Goal: Task Accomplishment & Management: Complete application form

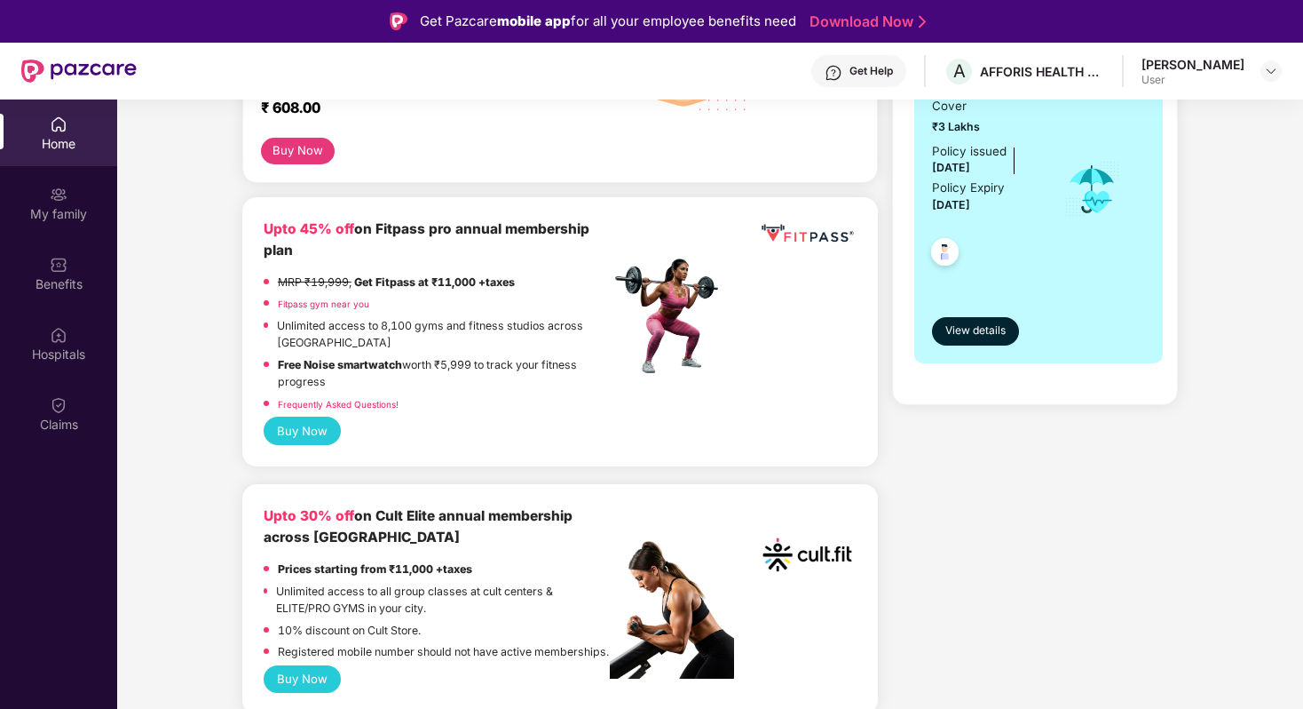
scroll to position [374, 0]
click at [298, 427] on button "Buy Now" at bounding box center [302, 430] width 77 height 28
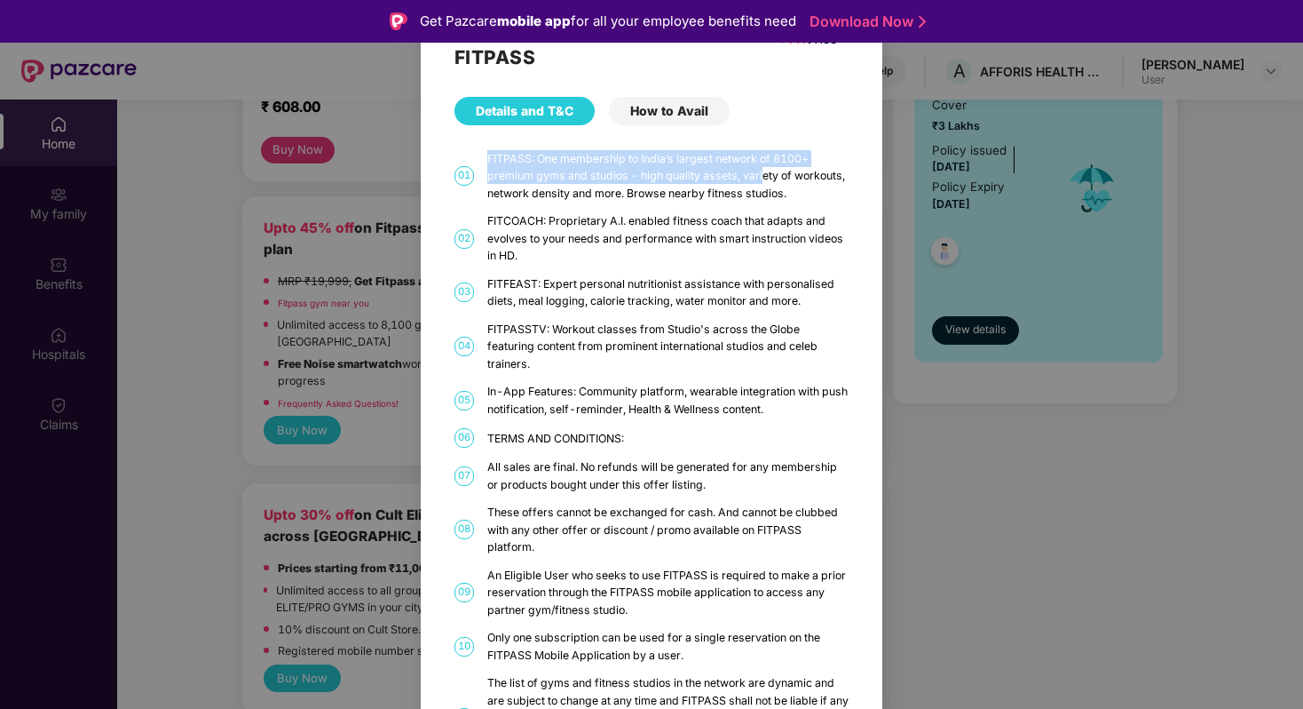
drag, startPoint x: 478, startPoint y: 155, endPoint x: 773, endPoint y: 178, distance: 295.7
click at [772, 177] on div "01 FITPASS: One membership to India’s largest network of 8100+ premium gyms and…" at bounding box center [652, 176] width 394 height 52
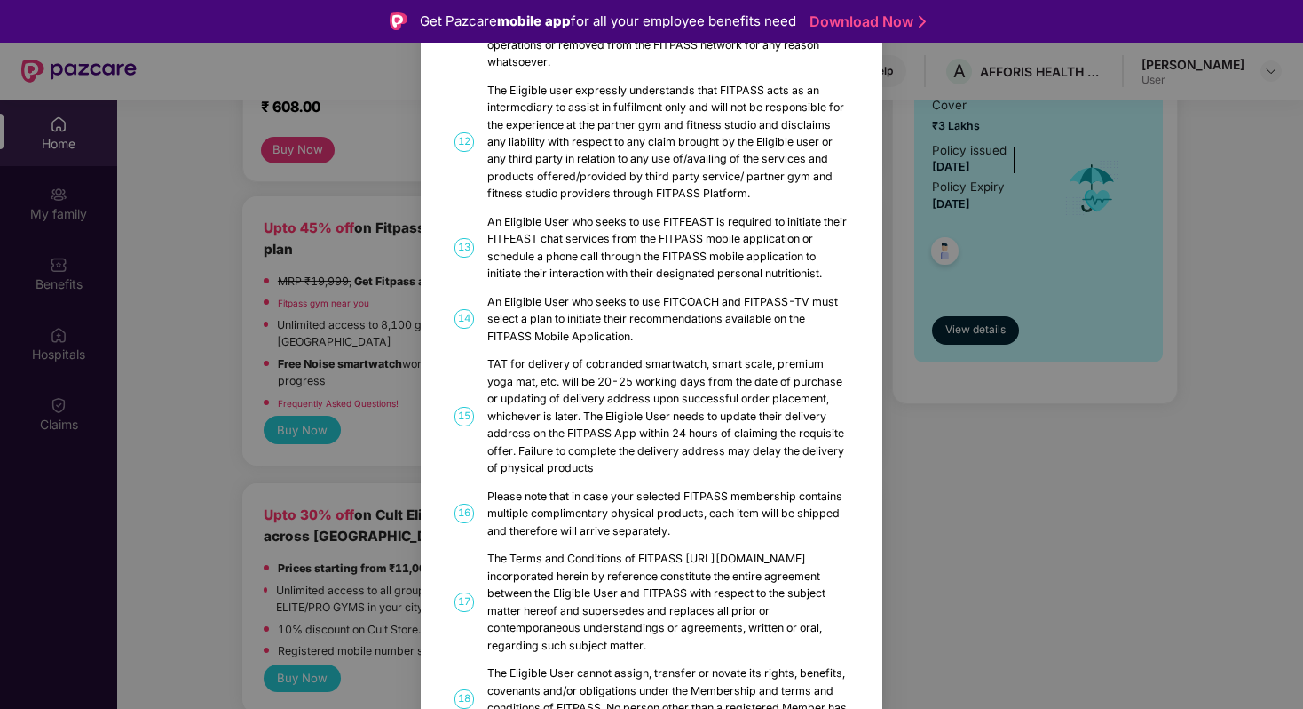
scroll to position [883, 0]
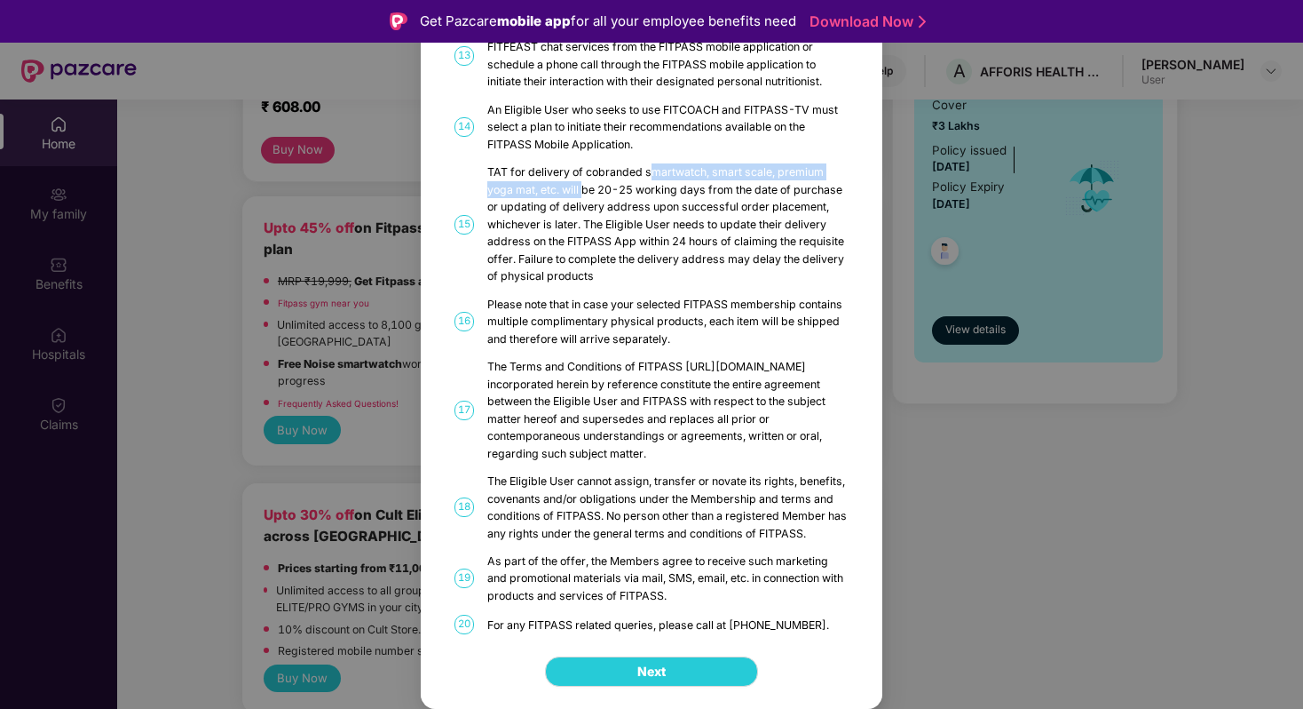
drag, startPoint x: 585, startPoint y: 191, endPoint x: 650, endPoint y: 170, distance: 68.0
click at [650, 170] on div "TAT for delivery of cobranded smartwatch, smart scale, premium yoga mat, etc. w…" at bounding box center [667, 223] width 361 height 121
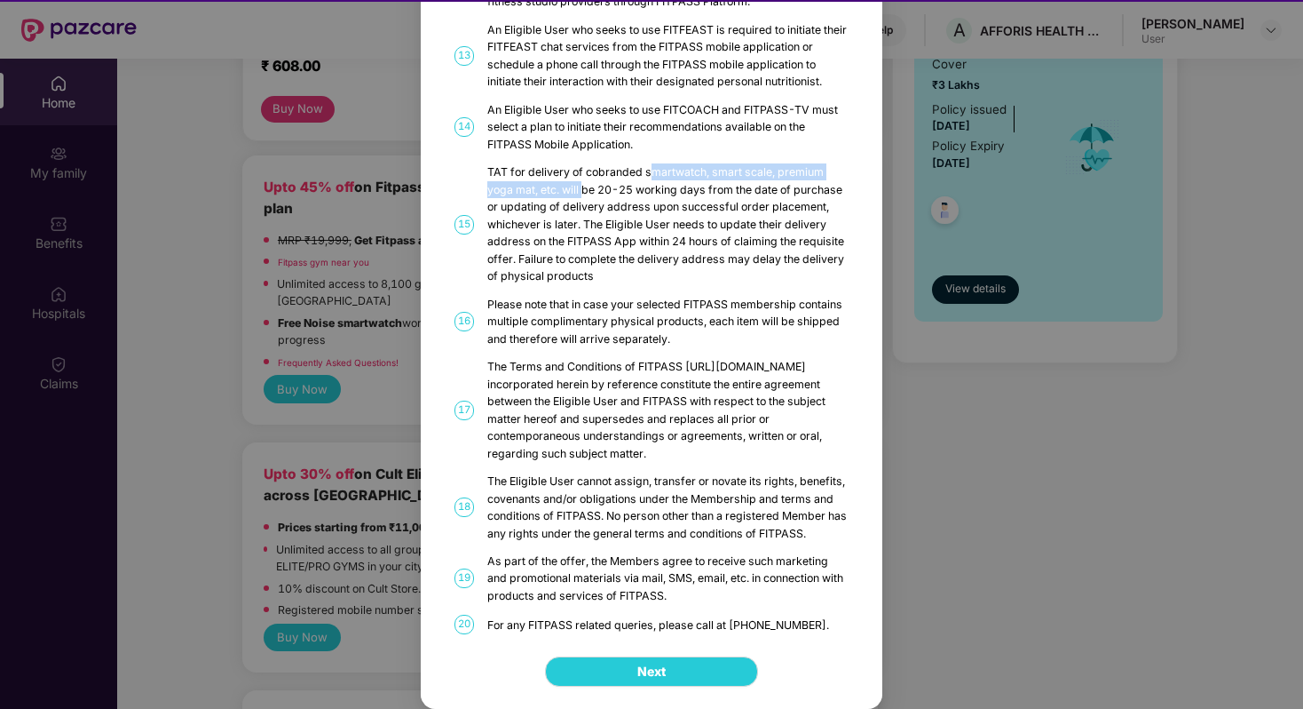
scroll to position [44, 0]
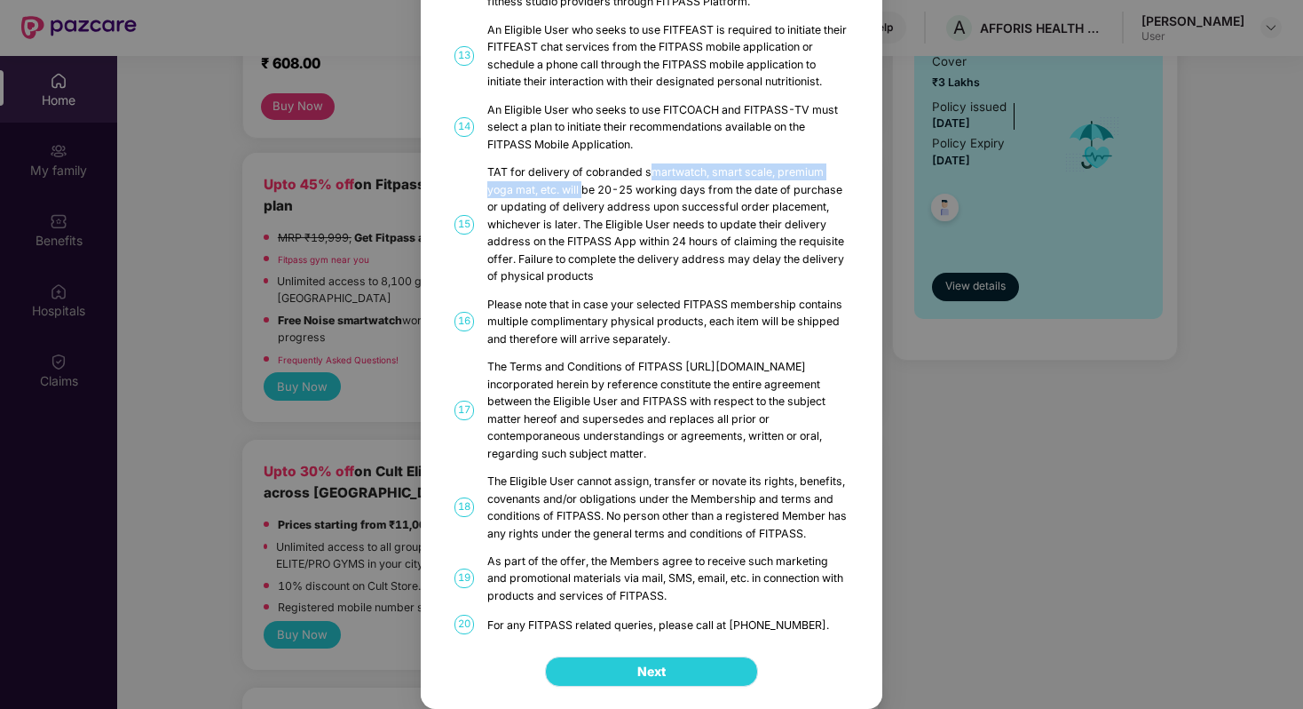
click at [590, 673] on button "Next" at bounding box center [651, 671] width 213 height 30
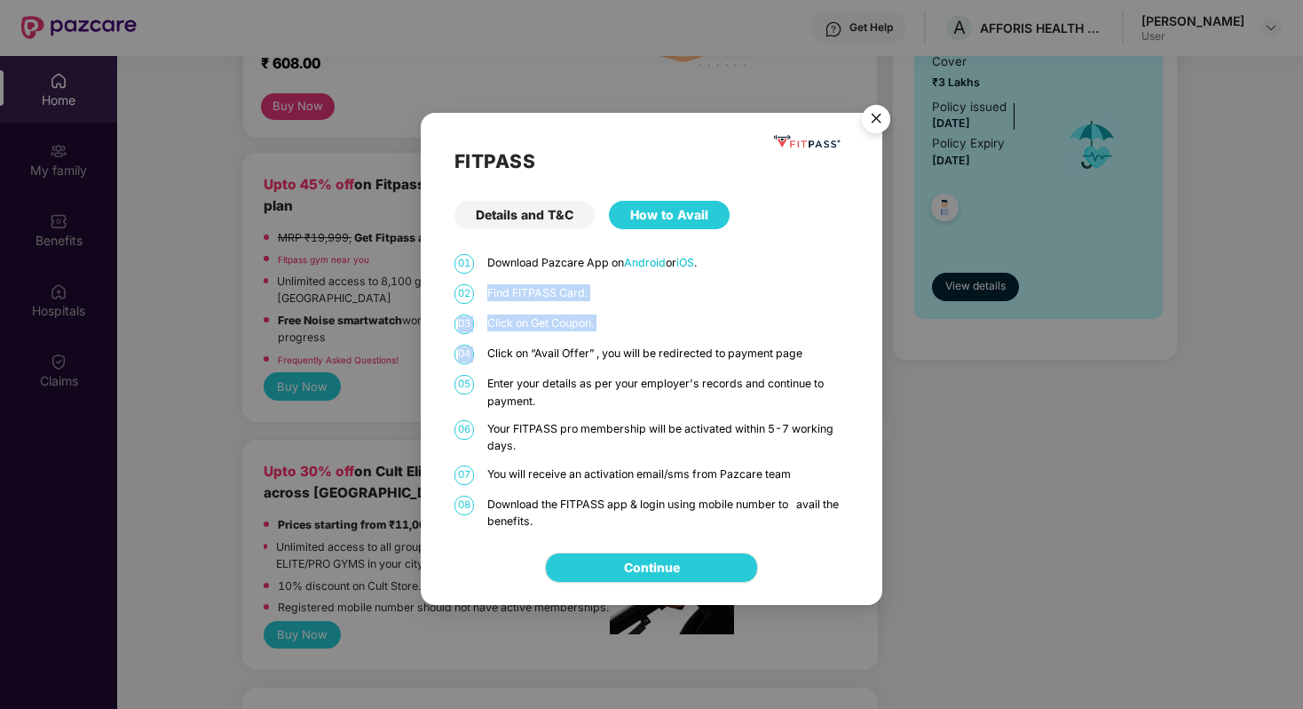
drag, startPoint x: 488, startPoint y: 292, endPoint x: 603, endPoint y: 337, distance: 123.2
click at [607, 342] on div "01 Download Pazcare App on Android or iOS . 02 Find FITPASS Card. 03 Click on G…" at bounding box center [652, 392] width 394 height 276
click at [604, 353] on p "Click on “Avail Offer” , you will be redirected to payment page" at bounding box center [667, 353] width 361 height 17
click at [881, 123] on img "Close" at bounding box center [877, 122] width 50 height 50
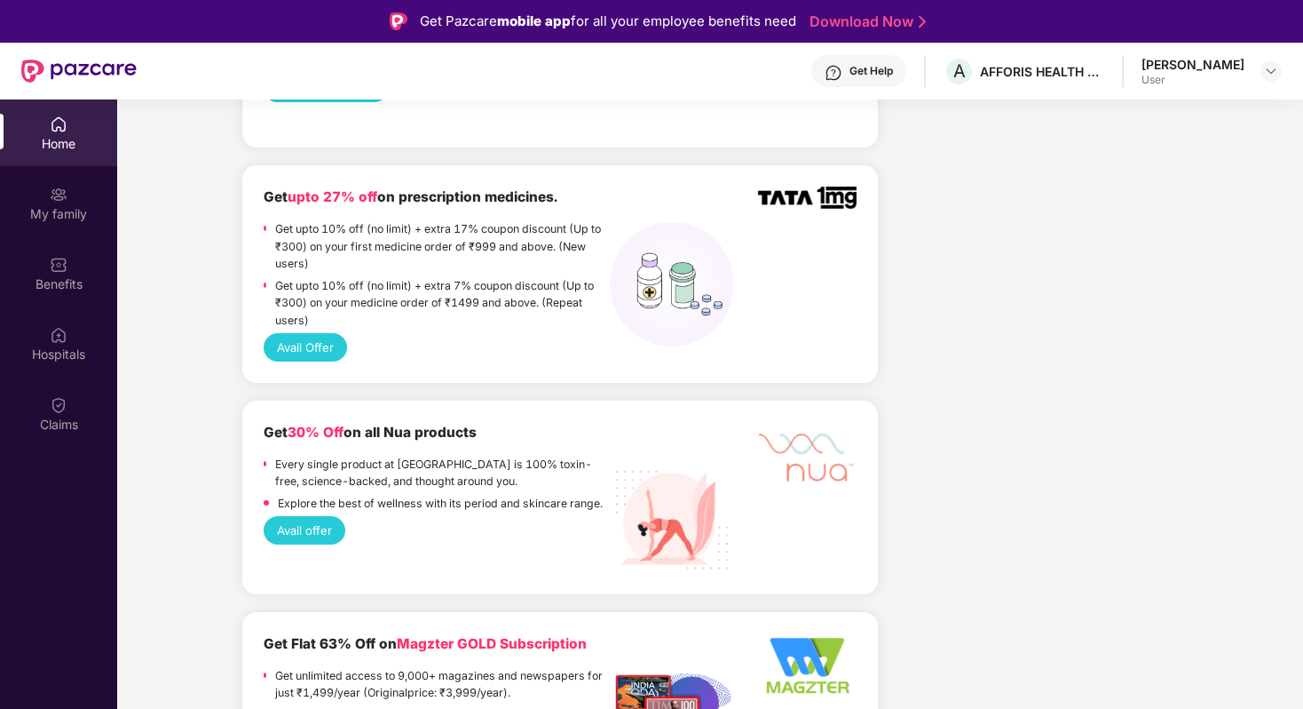
scroll to position [396, 0]
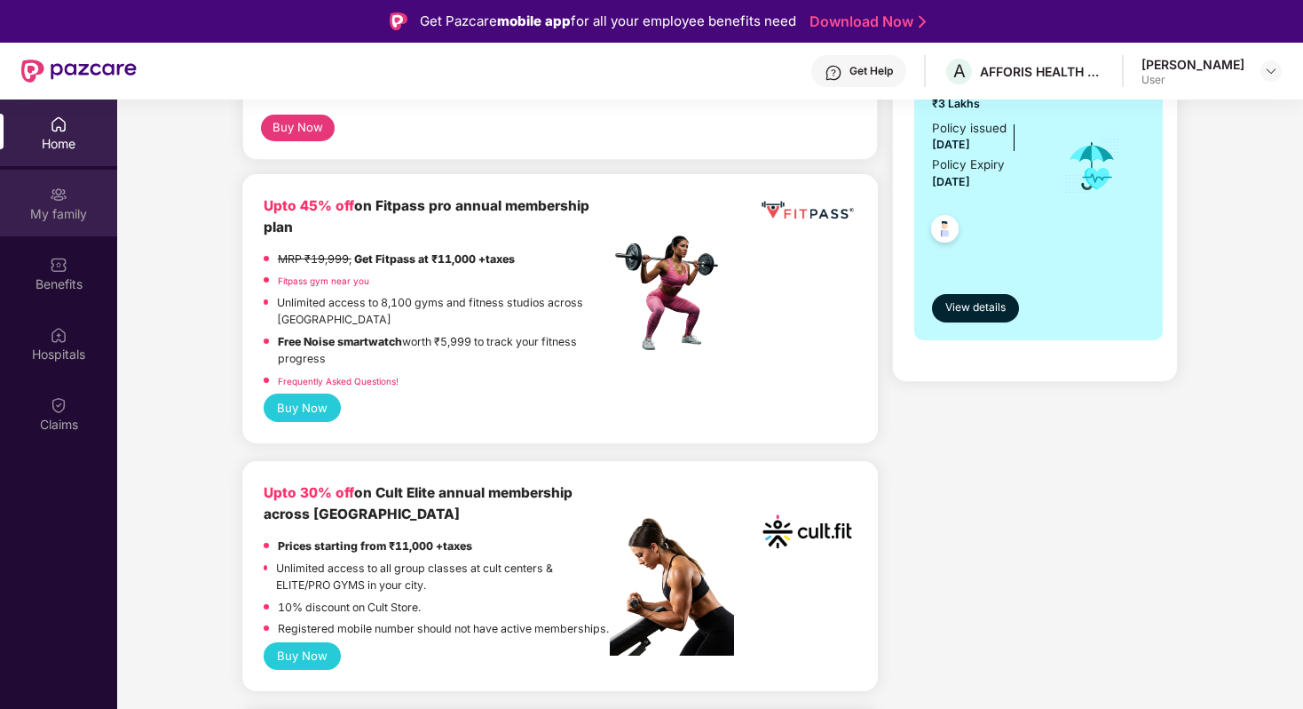
click at [59, 197] on img at bounding box center [59, 195] width 18 height 18
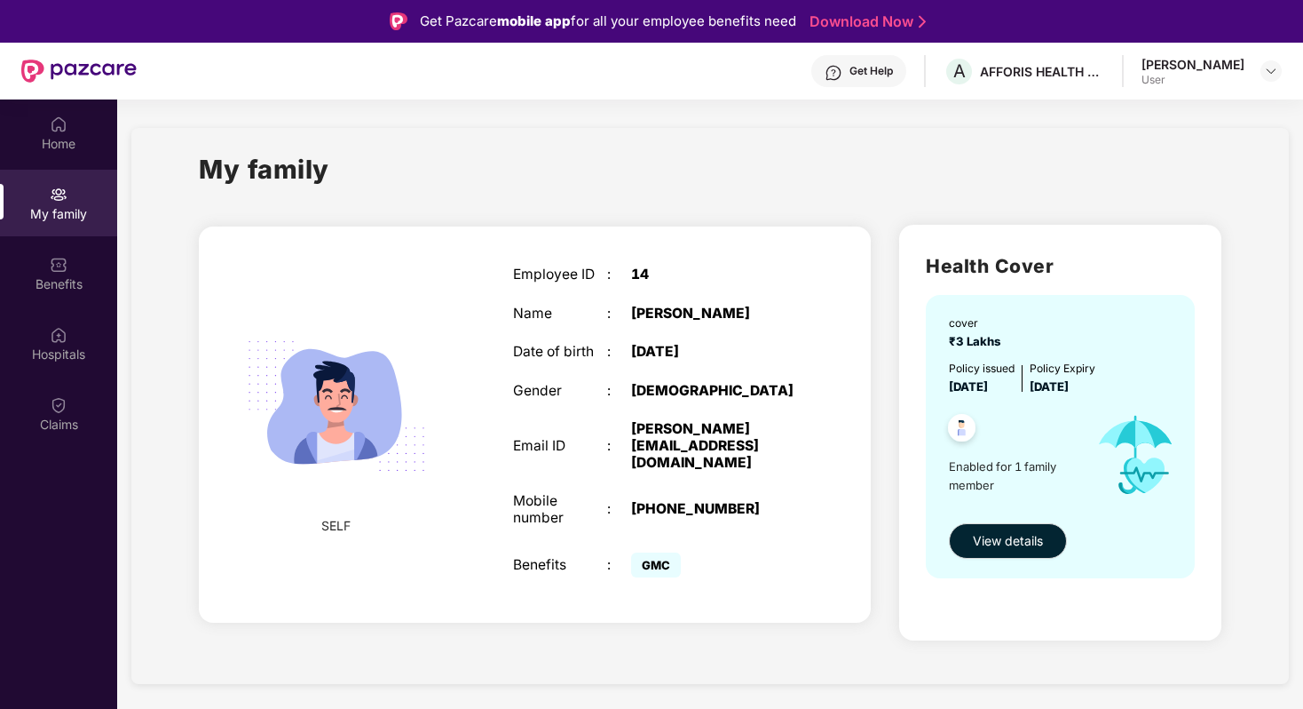
click at [995, 457] on span "Enabled for 1 family member" at bounding box center [1014, 475] width 131 height 36
click at [961, 421] on img at bounding box center [962, 430] width 44 height 44
click at [972, 532] on button "View details" at bounding box center [1008, 541] width 118 height 36
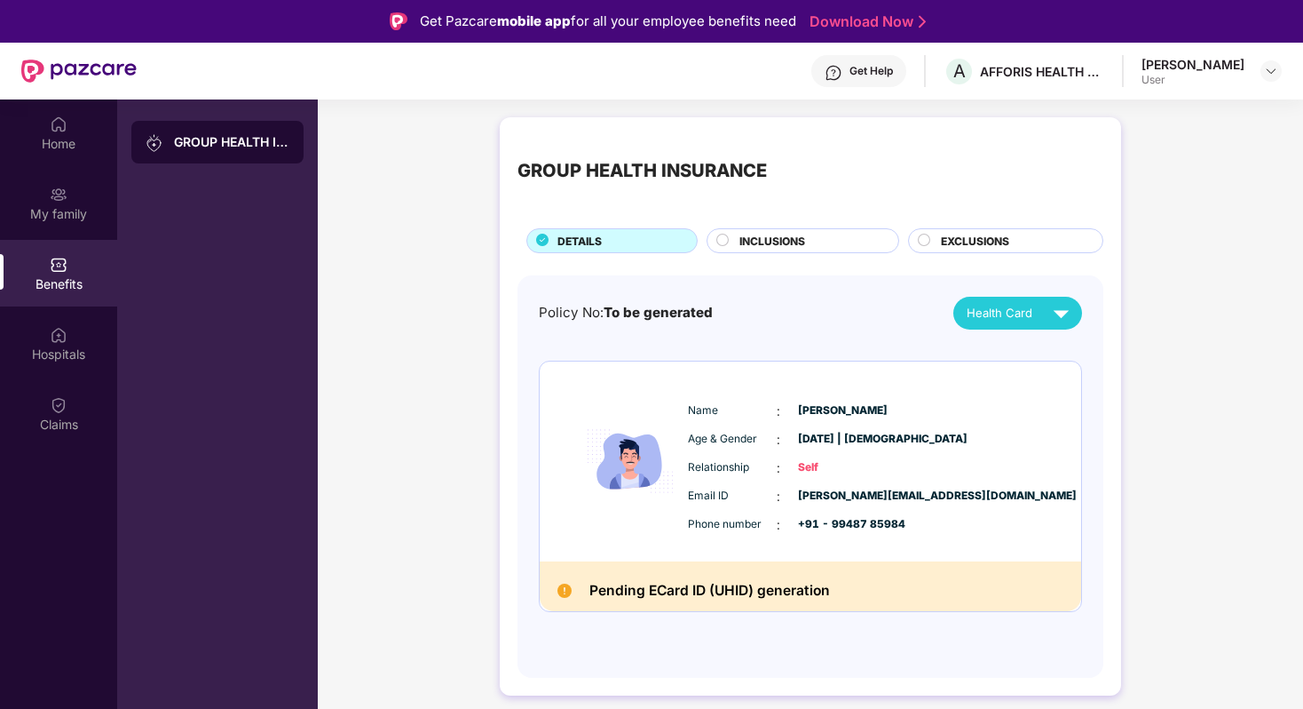
click at [629, 448] on img at bounding box center [630, 461] width 107 height 155
click at [803, 470] on span "Self" at bounding box center [842, 467] width 89 height 17
click at [622, 597] on h2 "Pending ECard ID (UHID) generation" at bounding box center [710, 591] width 241 height 24
click at [846, 599] on div "Pending ECard ID (UHID) generation" at bounding box center [811, 586] width 542 height 51
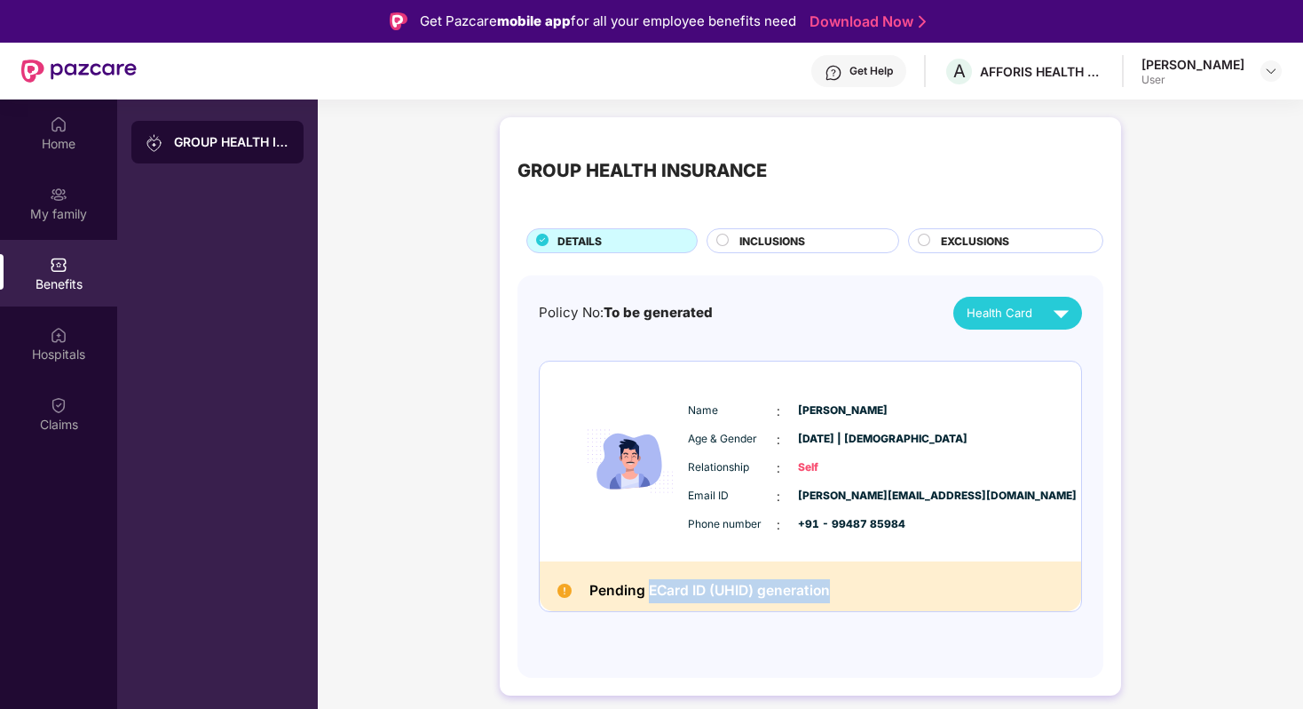
drag, startPoint x: 846, startPoint y: 599, endPoint x: 641, endPoint y: 598, distance: 205.1
click at [641, 598] on div "Pending ECard ID (UHID) generation" at bounding box center [811, 586] width 542 height 51
click at [1023, 325] on div "Health Card" at bounding box center [1022, 312] width 110 height 31
click at [843, 237] on div "INCLUSIONS" at bounding box center [810, 243] width 159 height 20
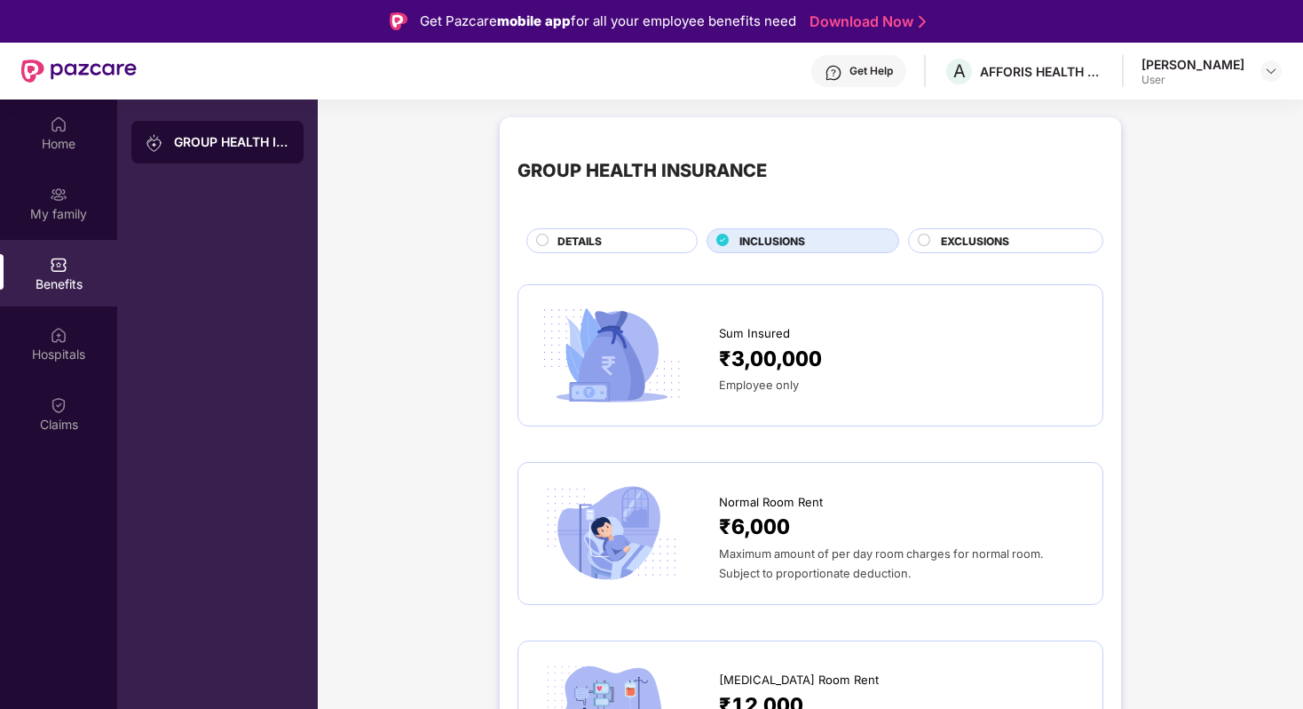
click at [826, 71] on div "Get Help" at bounding box center [859, 71] width 95 height 32
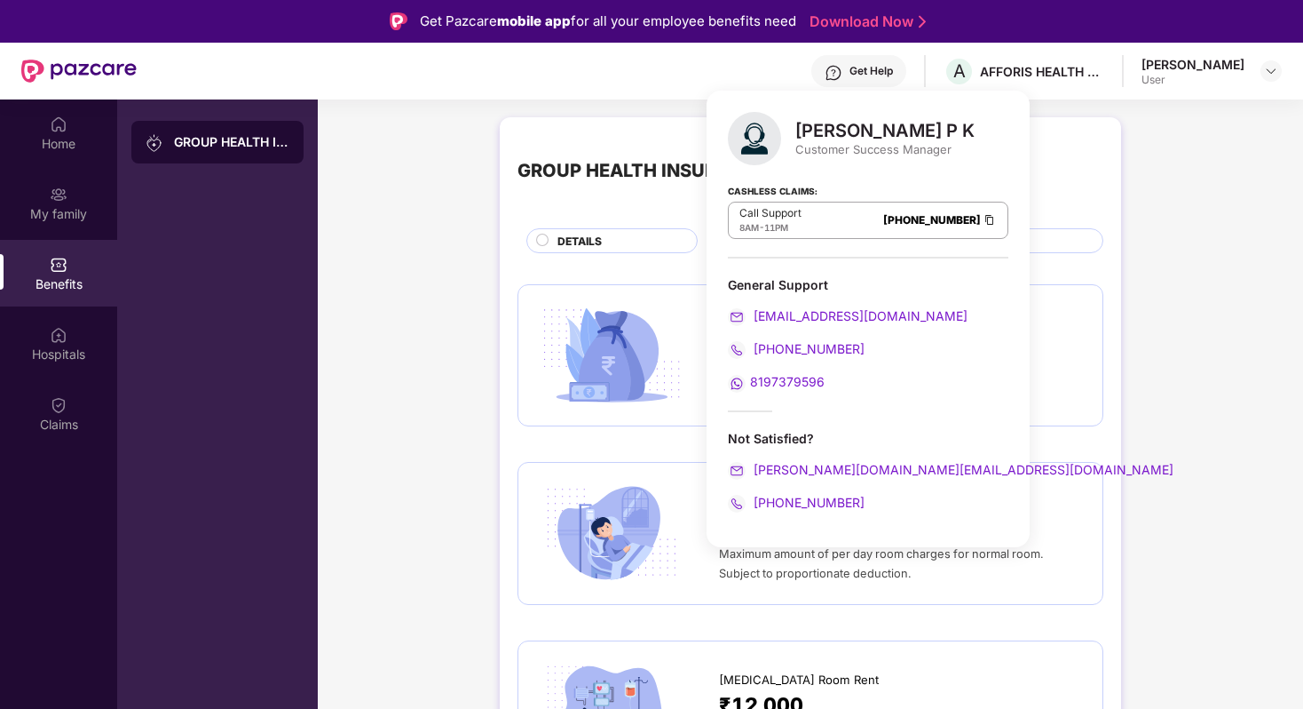
click at [820, 144] on div "Customer Success Manager" at bounding box center [885, 149] width 179 height 16
click at [568, 194] on div "GROUP HEALTH INSURANCE" at bounding box center [811, 171] width 586 height 72
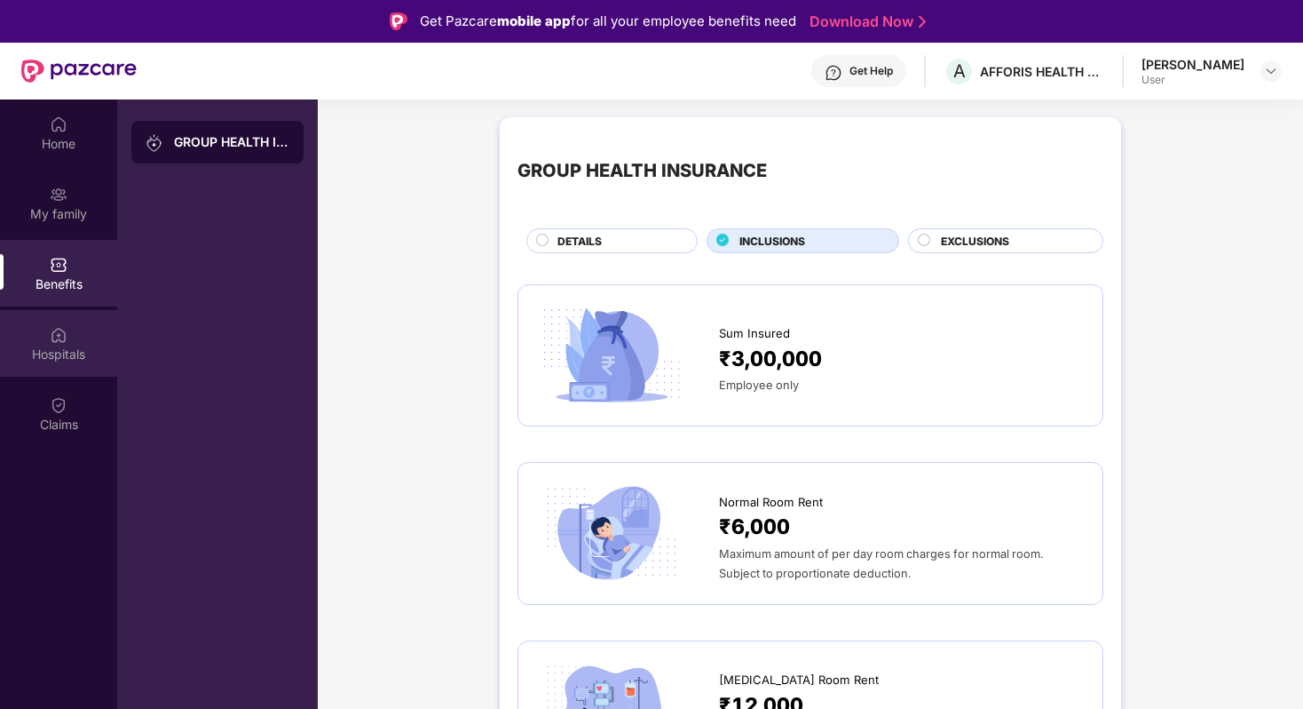
drag, startPoint x: 75, startPoint y: 297, endPoint x: 75, endPoint y: 334, distance: 36.4
click at [75, 323] on div "Home My family Benefits Hospitals Claims" at bounding box center [58, 274] width 117 height 351
click at [75, 334] on div "Hospitals" at bounding box center [58, 343] width 117 height 67
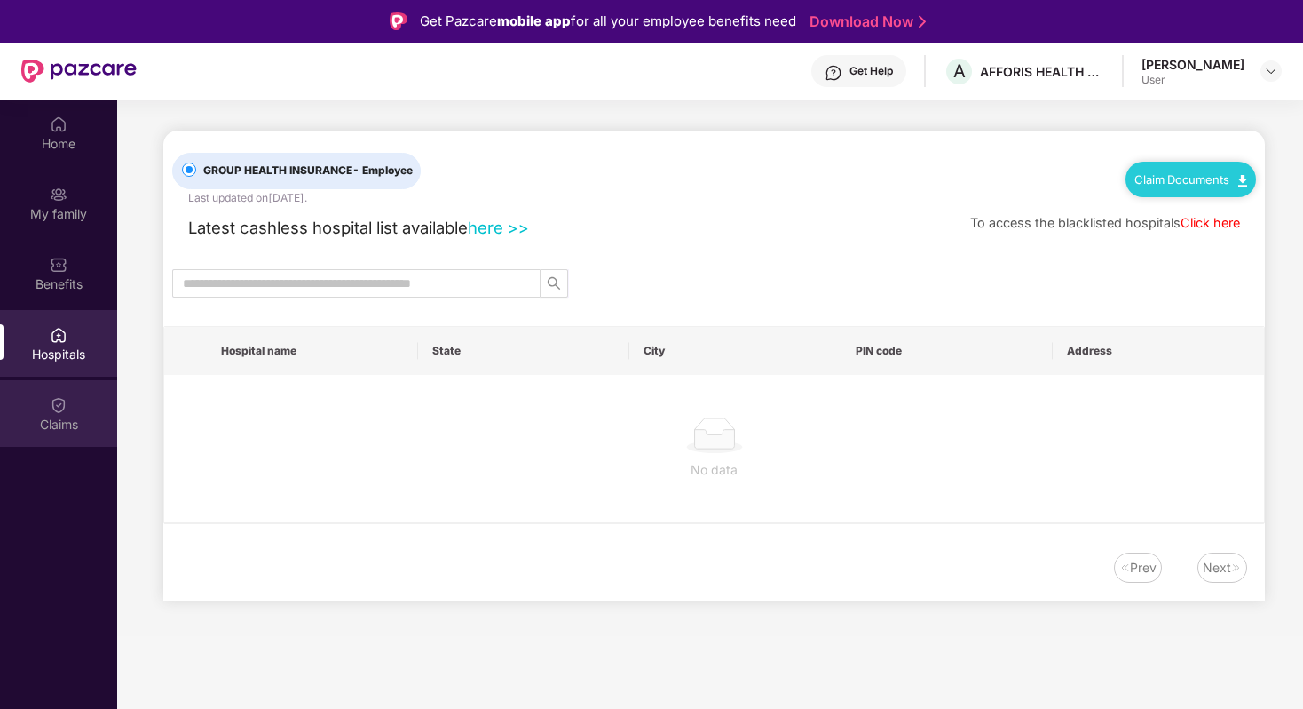
click at [64, 422] on div "Claims" at bounding box center [58, 425] width 117 height 18
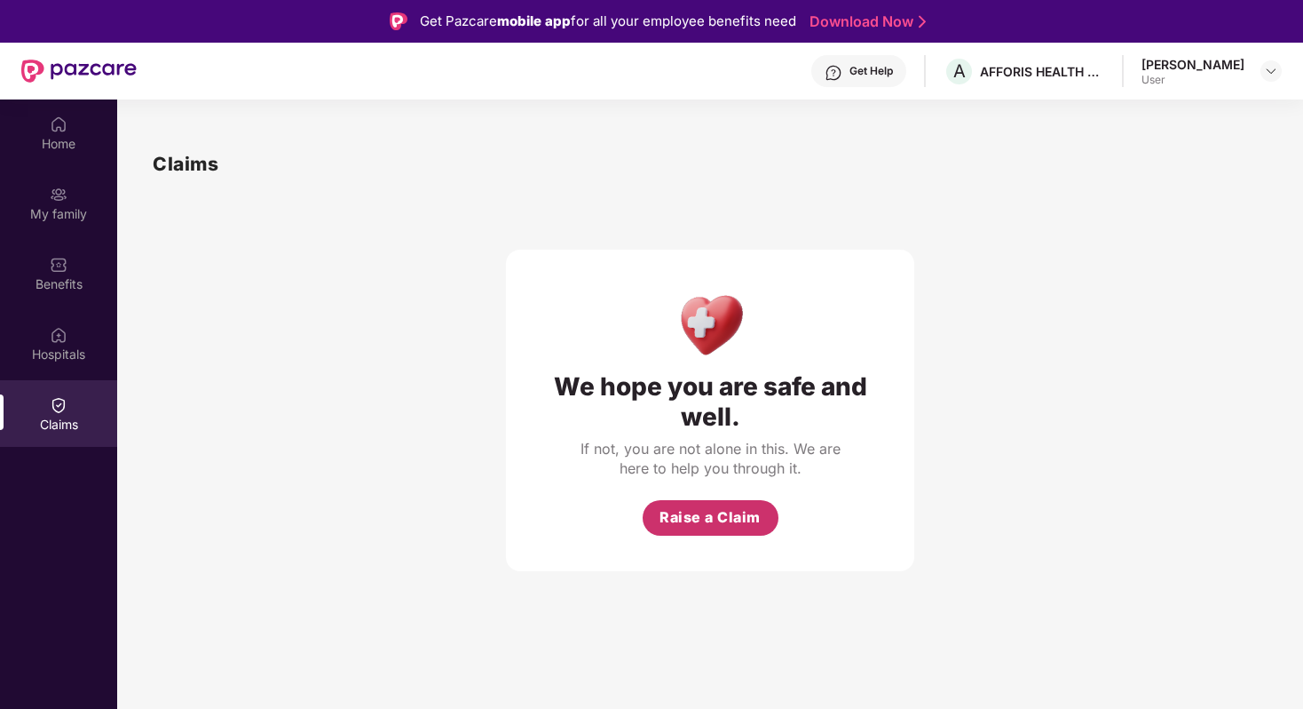
click at [708, 518] on span "Raise a Claim" at bounding box center [710, 517] width 101 height 22
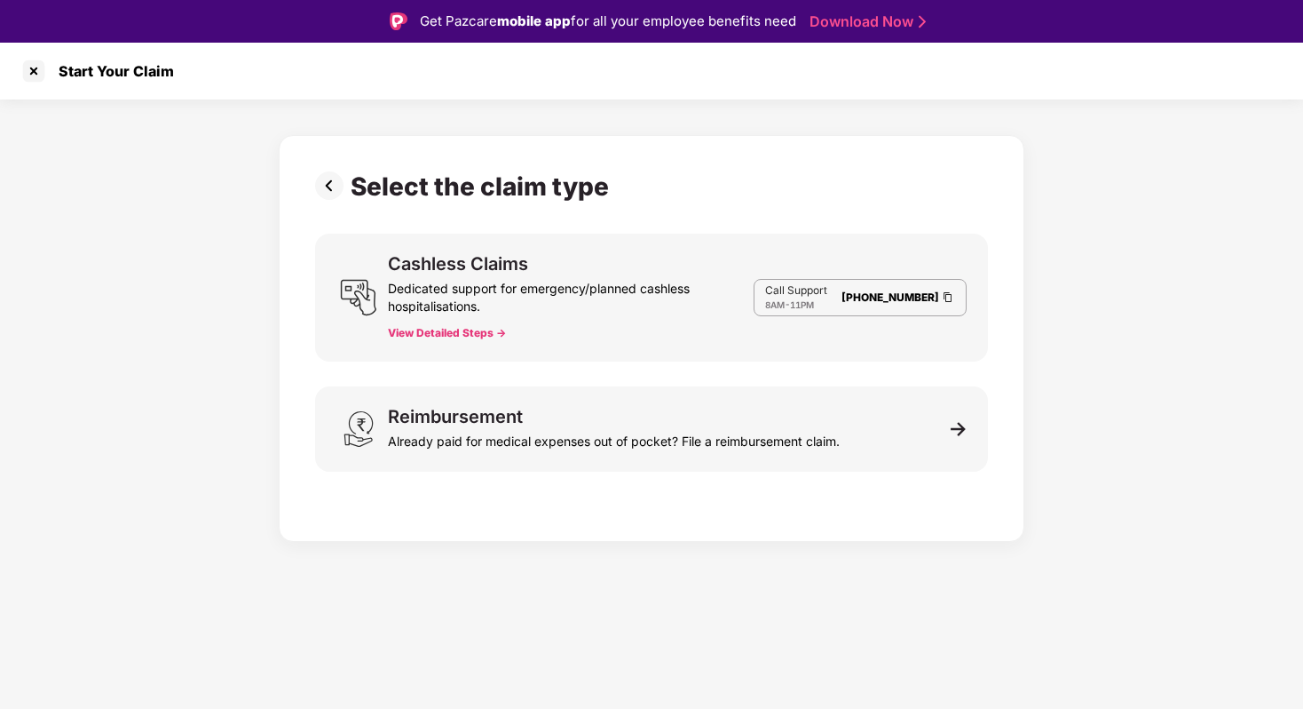
click at [455, 329] on button "View Detailed Steps ->" at bounding box center [447, 333] width 118 height 14
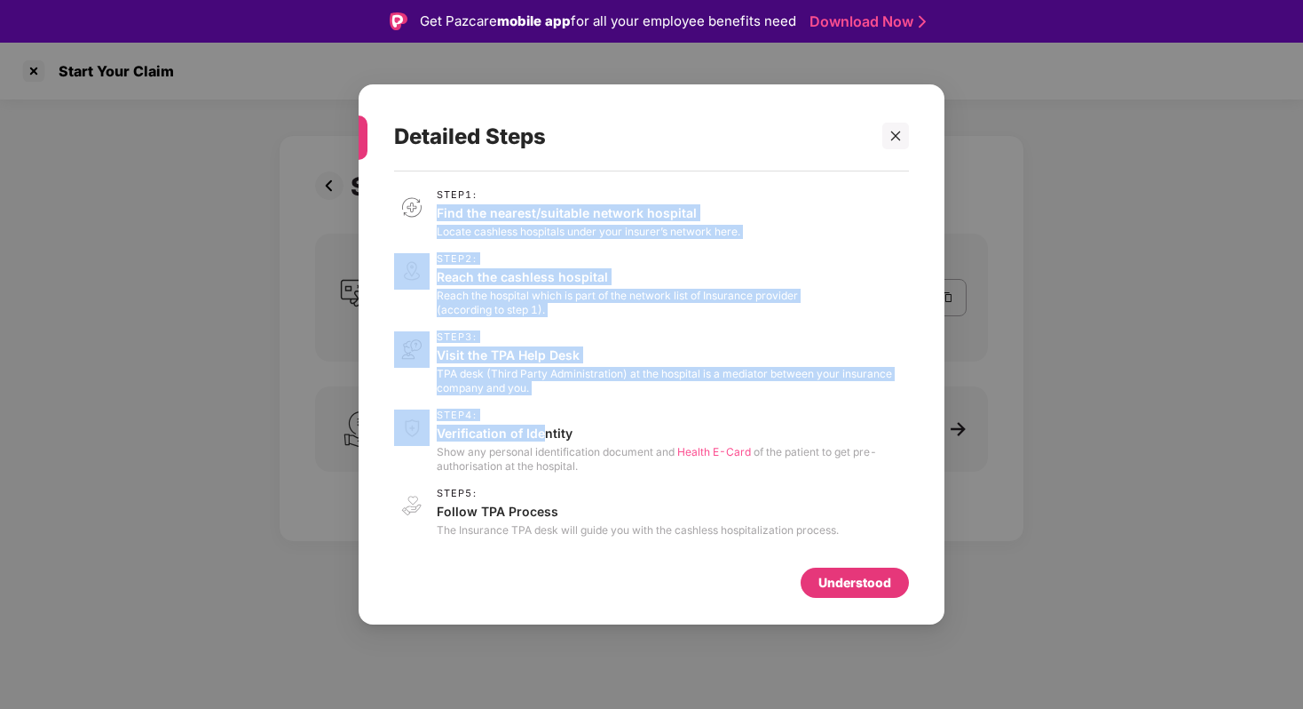
drag, startPoint x: 436, startPoint y: 218, endPoint x: 549, endPoint y: 437, distance: 245.8
click at [549, 437] on div "Step 1 : Find the nearest/suitable network hospital Locate cashless hospitals u…" at bounding box center [651, 363] width 515 height 348
click at [450, 429] on p "Verification of Identity" at bounding box center [673, 432] width 472 height 17
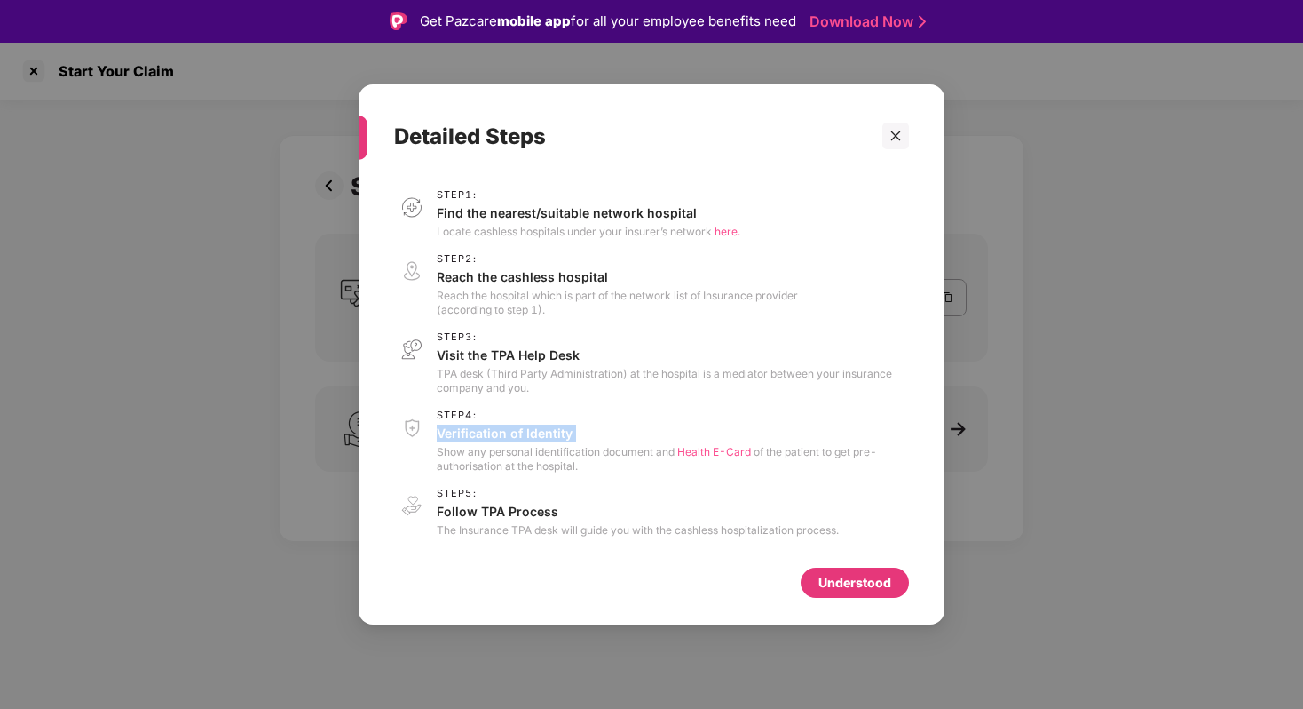
drag, startPoint x: 450, startPoint y: 429, endPoint x: 614, endPoint y: 429, distance: 164.3
click at [613, 429] on p "Verification of Identity" at bounding box center [673, 432] width 472 height 17
drag, startPoint x: 452, startPoint y: 514, endPoint x: 625, endPoint y: 513, distance: 173.1
click at [606, 514] on p "Follow TPA Process" at bounding box center [638, 511] width 402 height 17
click at [816, 585] on div "Understood" at bounding box center [855, 582] width 108 height 30
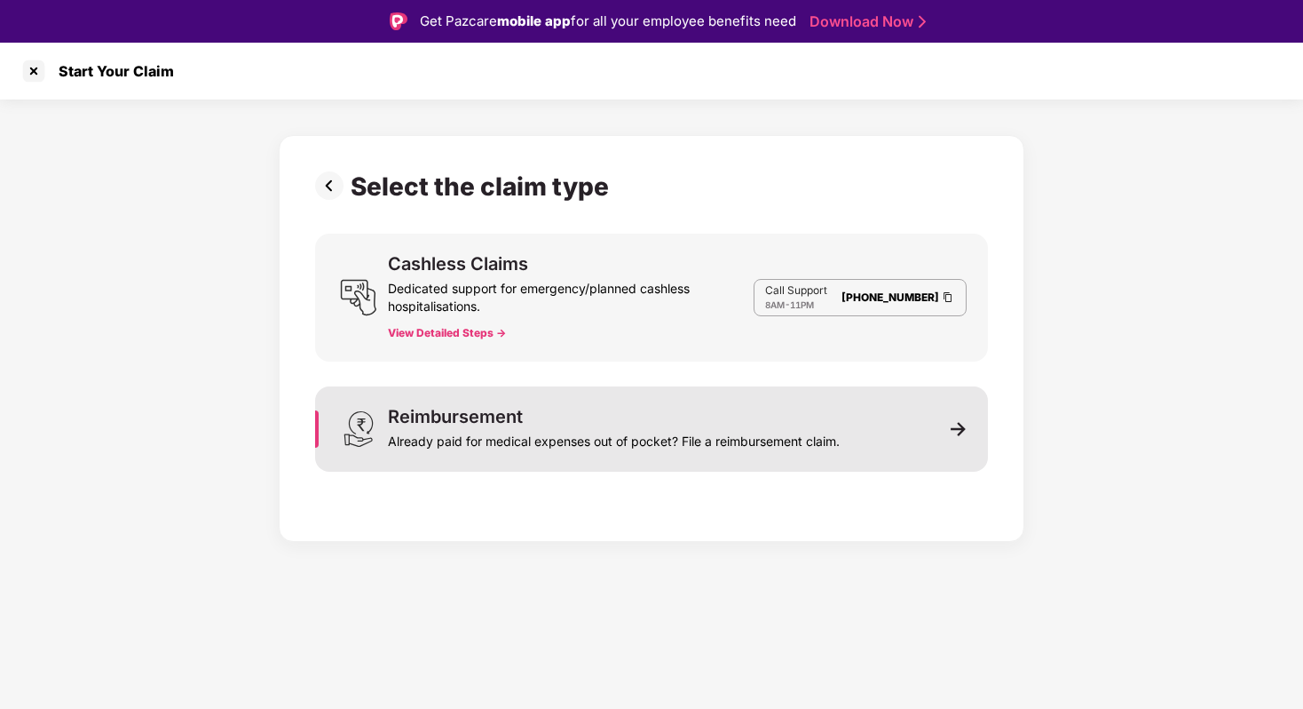
click at [805, 444] on div "Already paid for medical expenses out of pocket? File a reimbursement claim." at bounding box center [614, 437] width 452 height 25
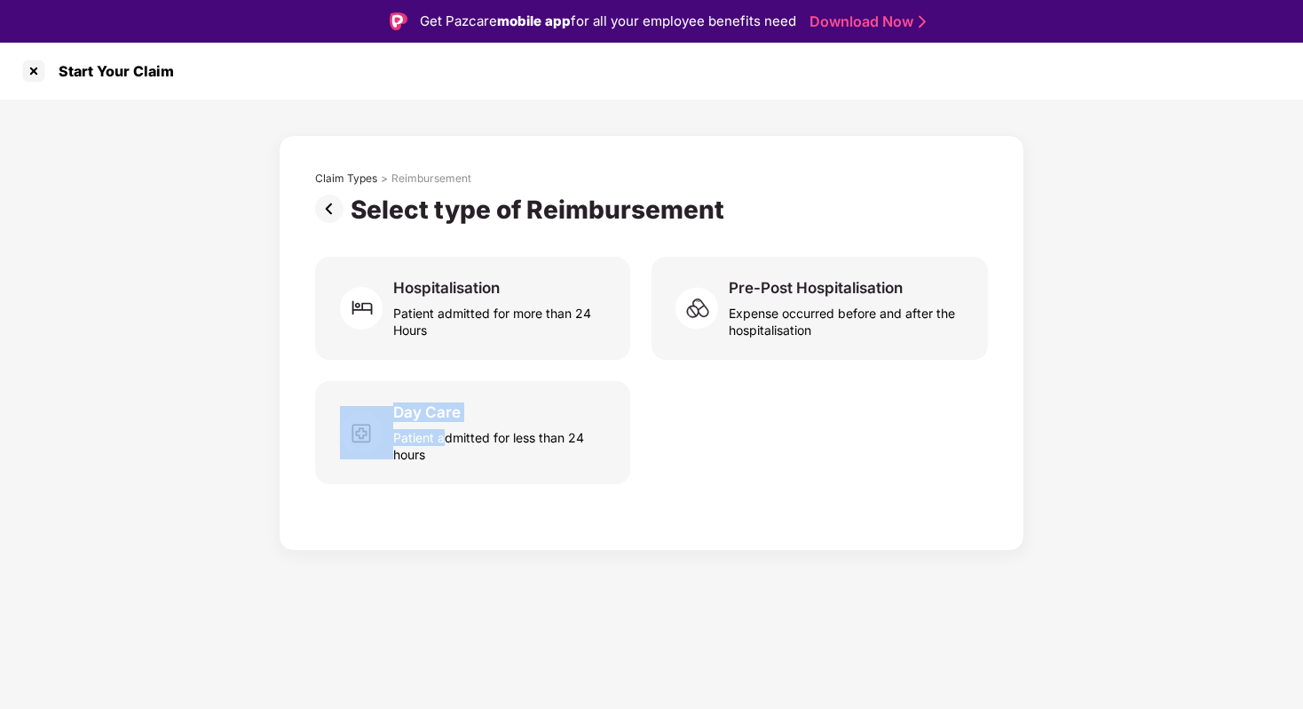
drag, startPoint x: 441, startPoint y: 438, endPoint x: 361, endPoint y: 489, distance: 95.1
click at [361, 489] on div "Claim Types > Reimbursement Select type of Reimbursement Hospitalisation Patien…" at bounding box center [651, 338] width 673 height 334
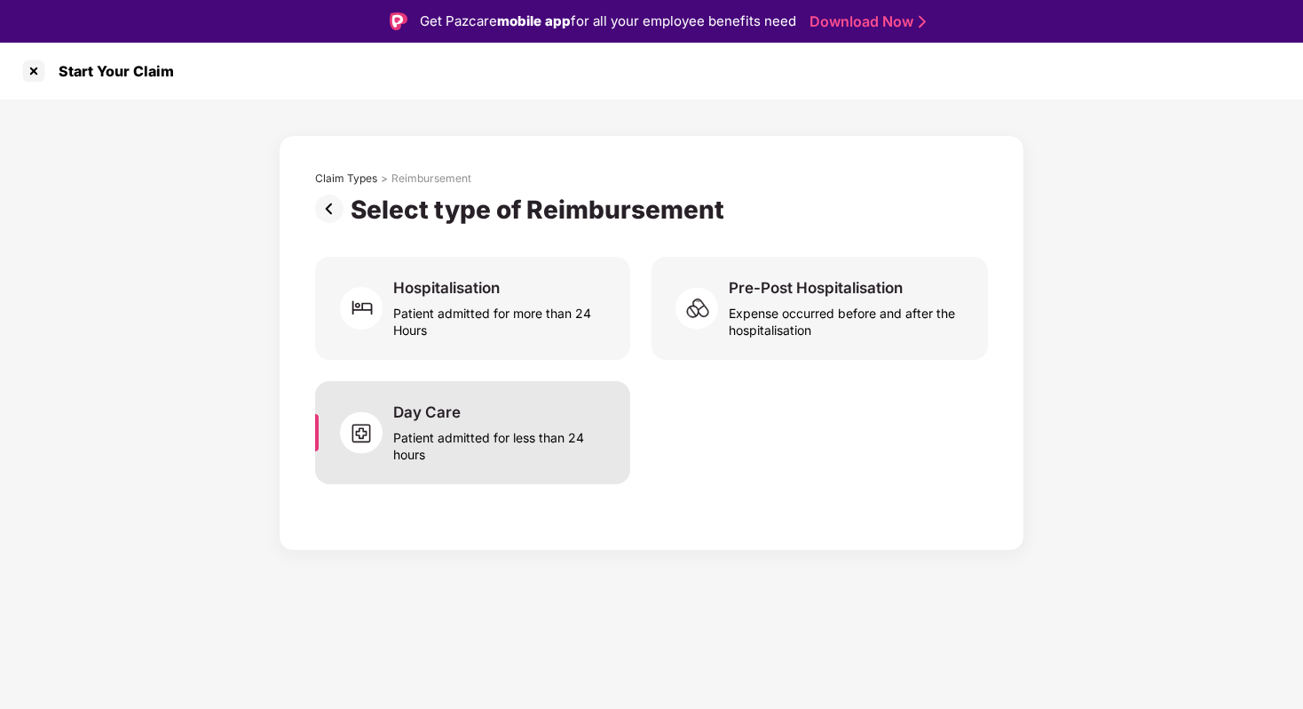
click at [495, 443] on div "Patient admitted for less than 24 hours" at bounding box center [501, 442] width 216 height 41
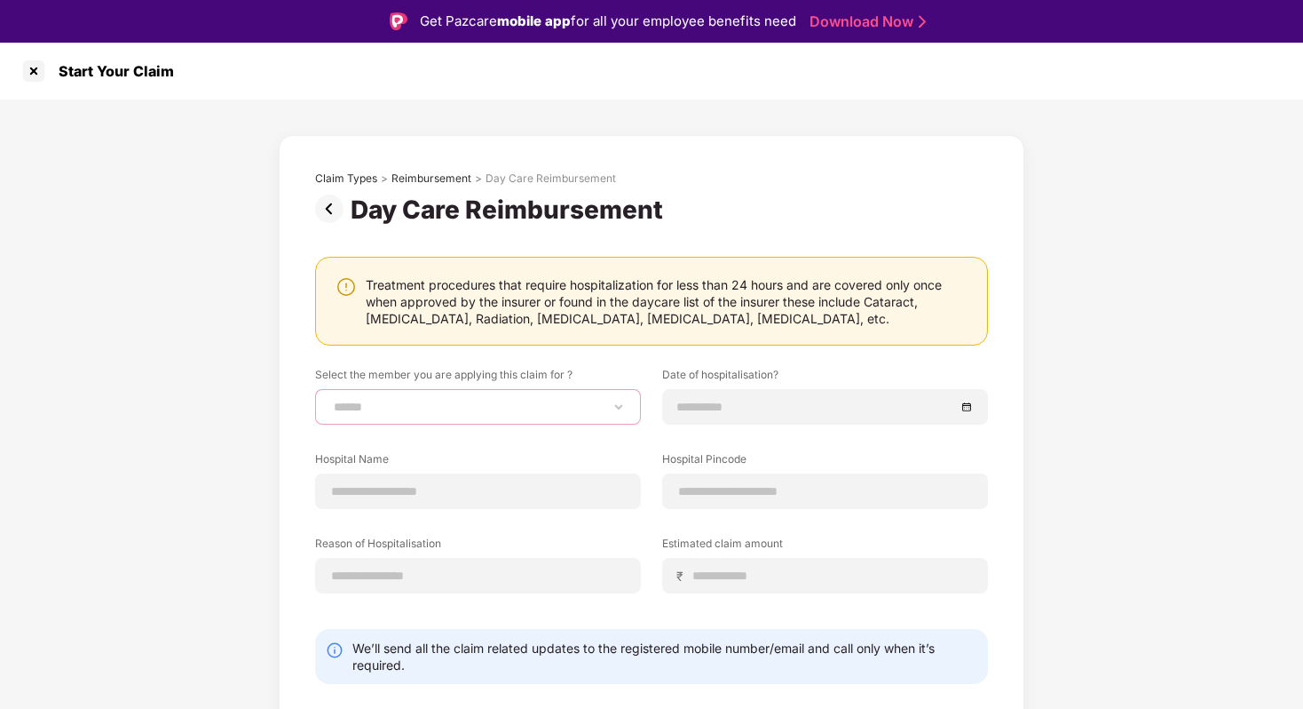
click at [396, 409] on select "**********" at bounding box center [478, 407] width 296 height 14
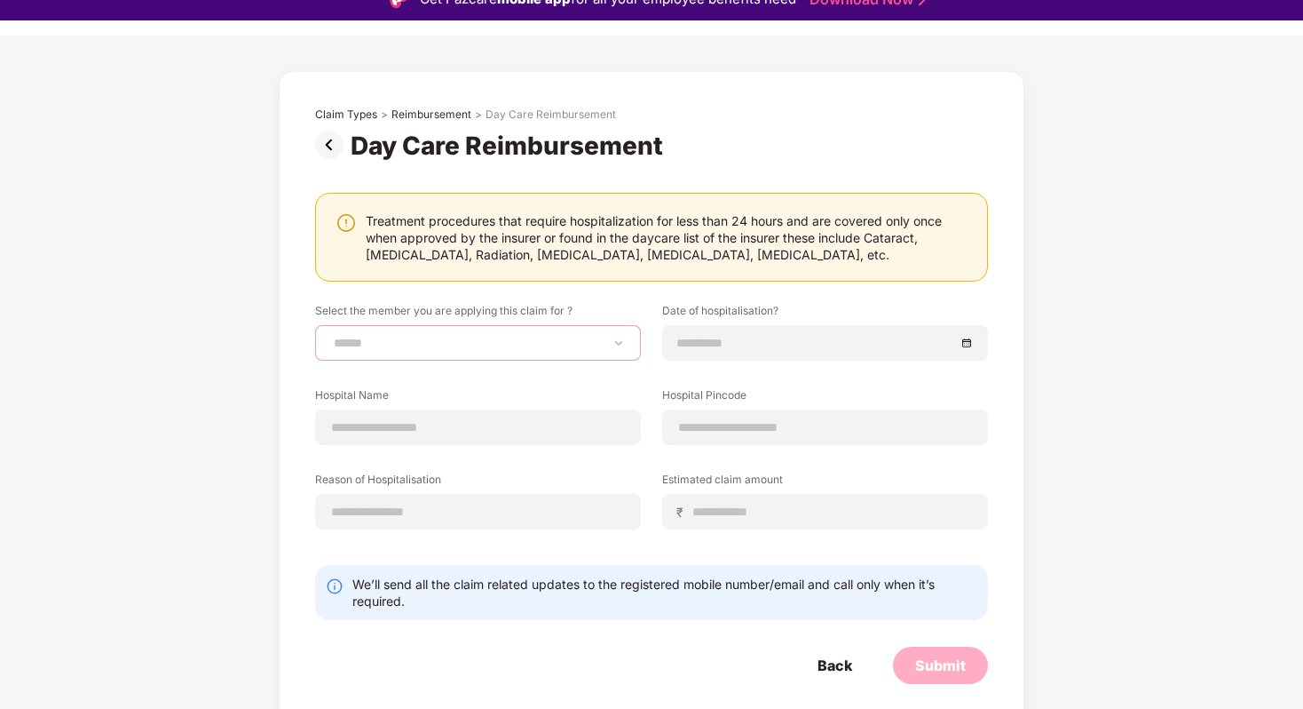
scroll to position [43, 0]
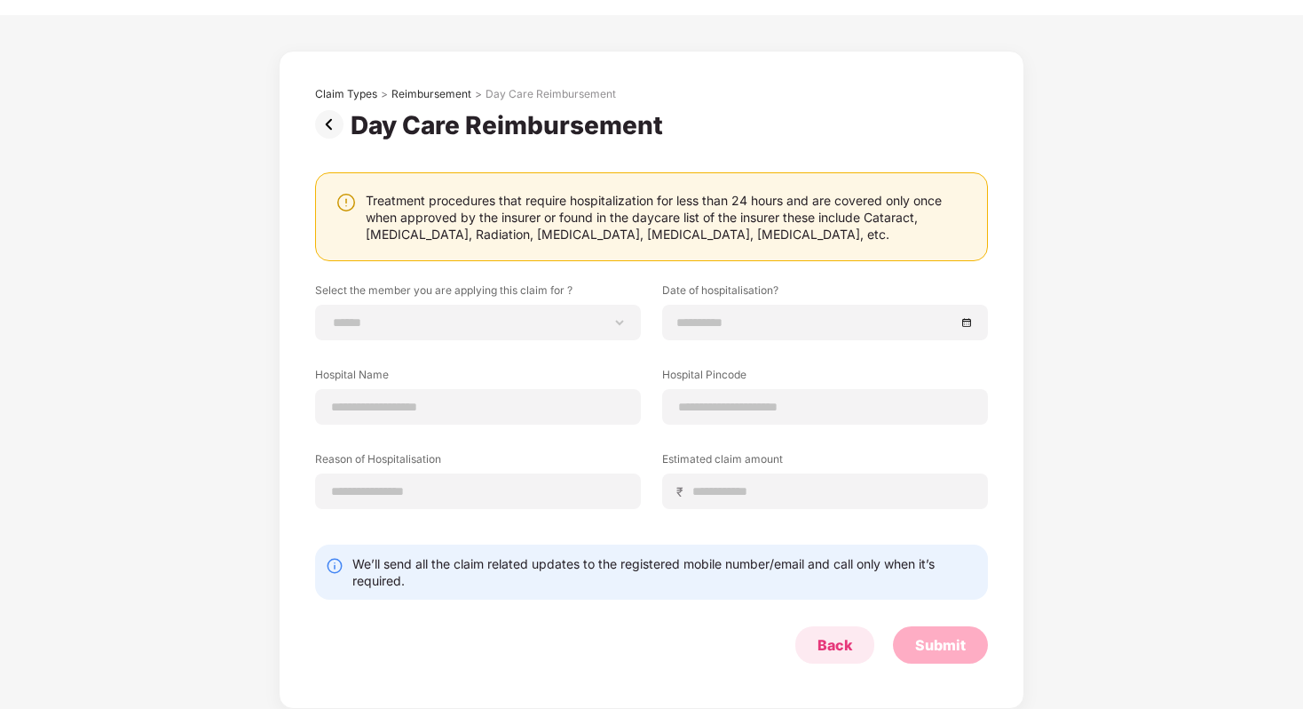
click at [850, 638] on form "**********" at bounding box center [651, 472] width 673 height 381
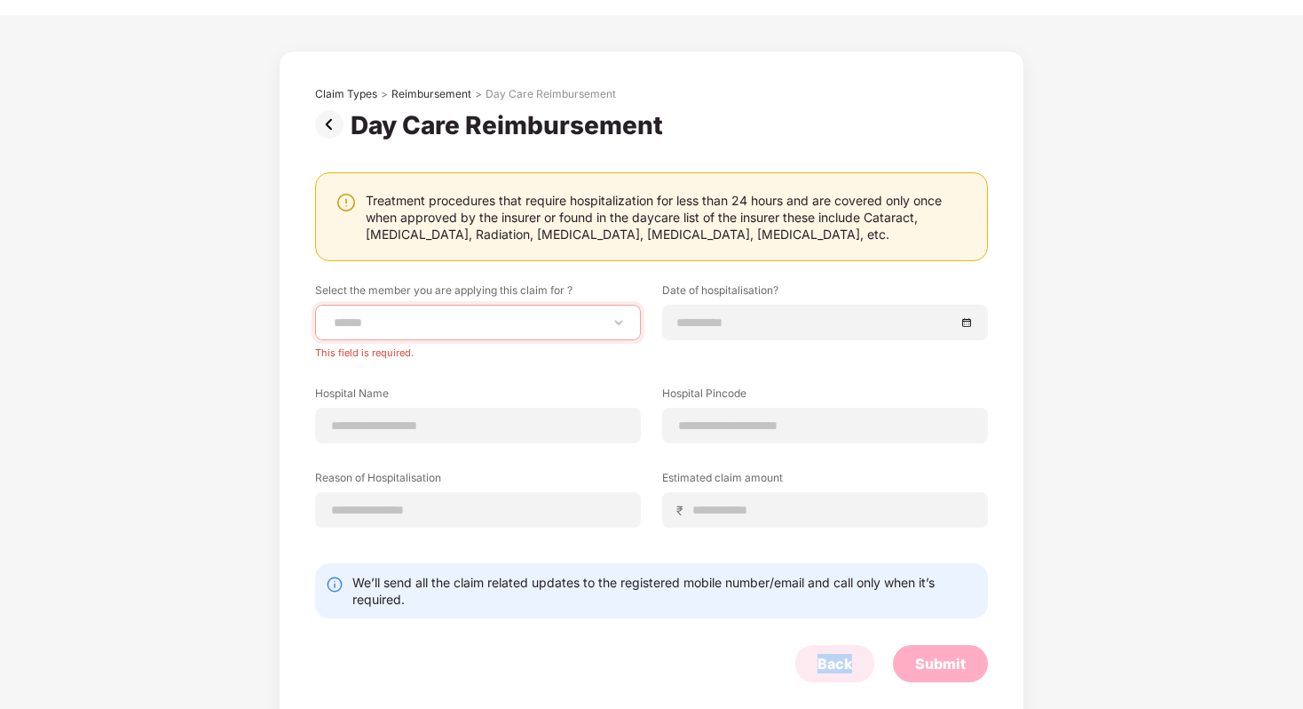
click at [850, 638] on form "**********" at bounding box center [651, 482] width 673 height 400
click at [822, 684] on div "**********" at bounding box center [652, 389] width 746 height 677
click at [844, 649] on div "Back" at bounding box center [835, 663] width 79 height 37
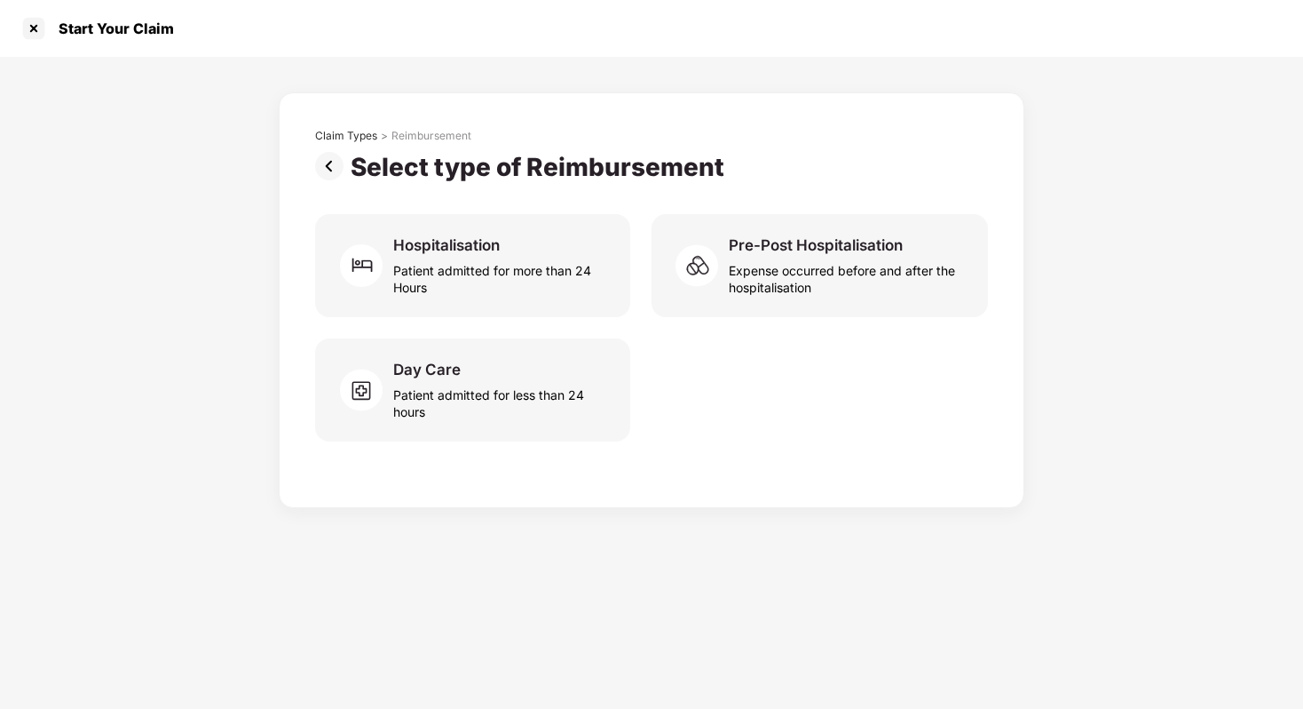
click at [820, 675] on div "Start Your Claim Claim Types > Reimbursement Select type of Reimbursement Hospi…" at bounding box center [651, 354] width 1303 height 709
click at [37, 31] on div at bounding box center [34, 28] width 28 height 28
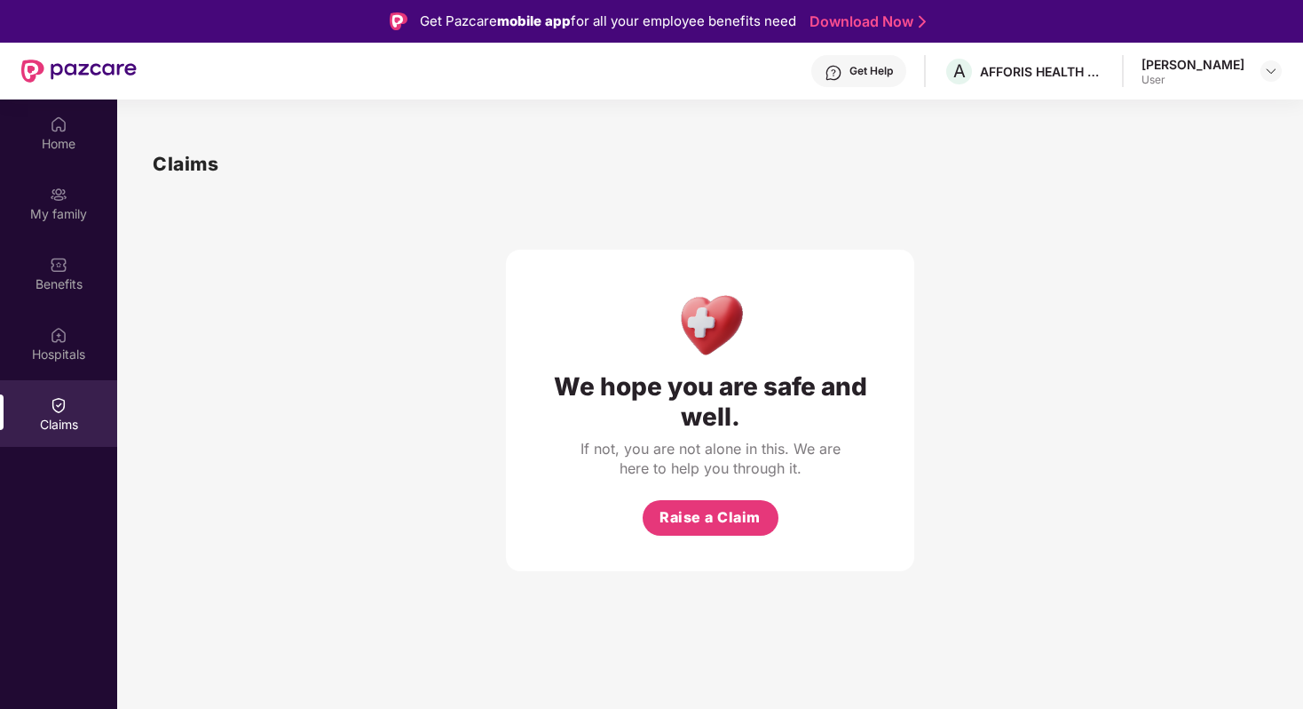
click at [65, 67] on img at bounding box center [78, 70] width 115 height 23
drag, startPoint x: 1232, startPoint y: 141, endPoint x: 1214, endPoint y: 88, distance: 56.2
click at [1232, 145] on div "Get Pazcare mobile app for all your employee benefits need Download Now Get Hel…" at bounding box center [651, 404] width 1303 height 808
click at [1240, 57] on div "[PERSON_NAME]" at bounding box center [1193, 64] width 103 height 17
click at [1261, 65] on div at bounding box center [1271, 70] width 21 height 21
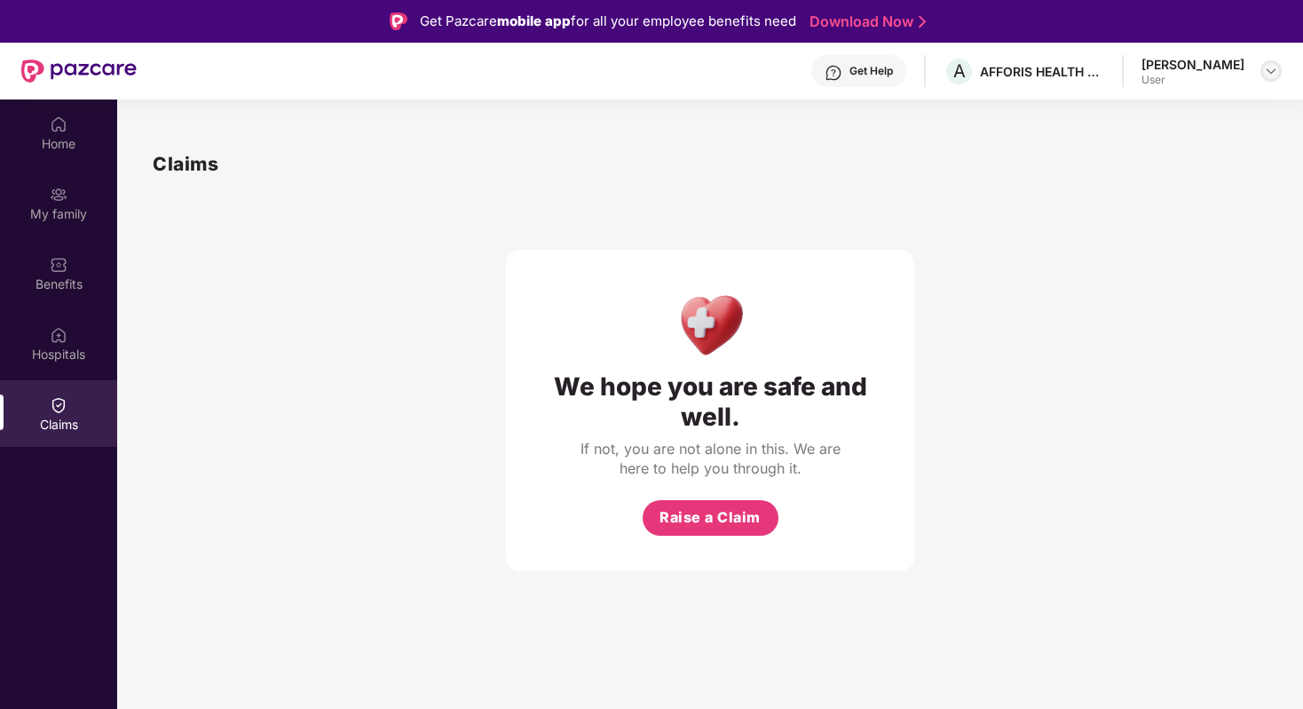
click at [1263, 65] on div at bounding box center [1271, 70] width 21 height 21
click at [1157, 147] on div "Logout N [PERSON_NAME] Sai User" at bounding box center [1188, 140] width 231 height 110
click at [1125, 175] on div "Claims" at bounding box center [710, 163] width 1115 height 29
click at [1237, 76] on div "User" at bounding box center [1193, 80] width 103 height 14
click at [1279, 64] on div at bounding box center [1271, 70] width 21 height 21
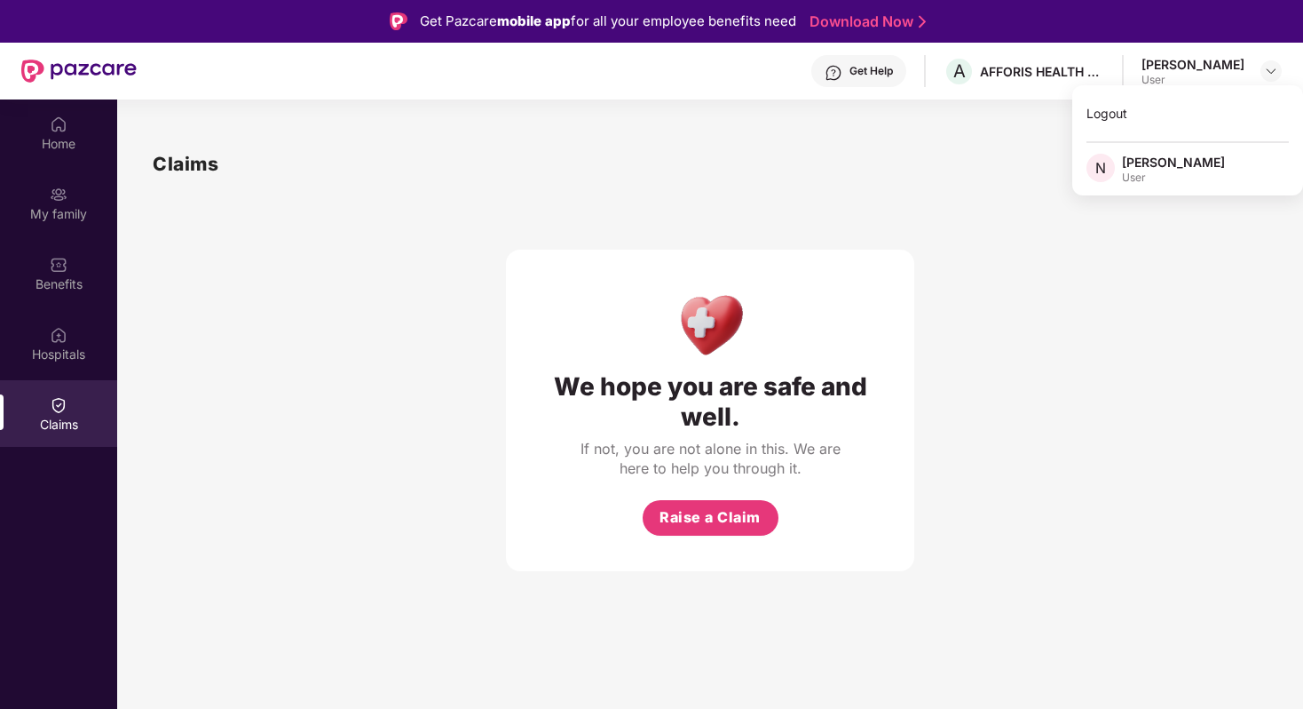
click at [1194, 151] on div "Logout N [PERSON_NAME] Sai User" at bounding box center [1188, 140] width 231 height 110
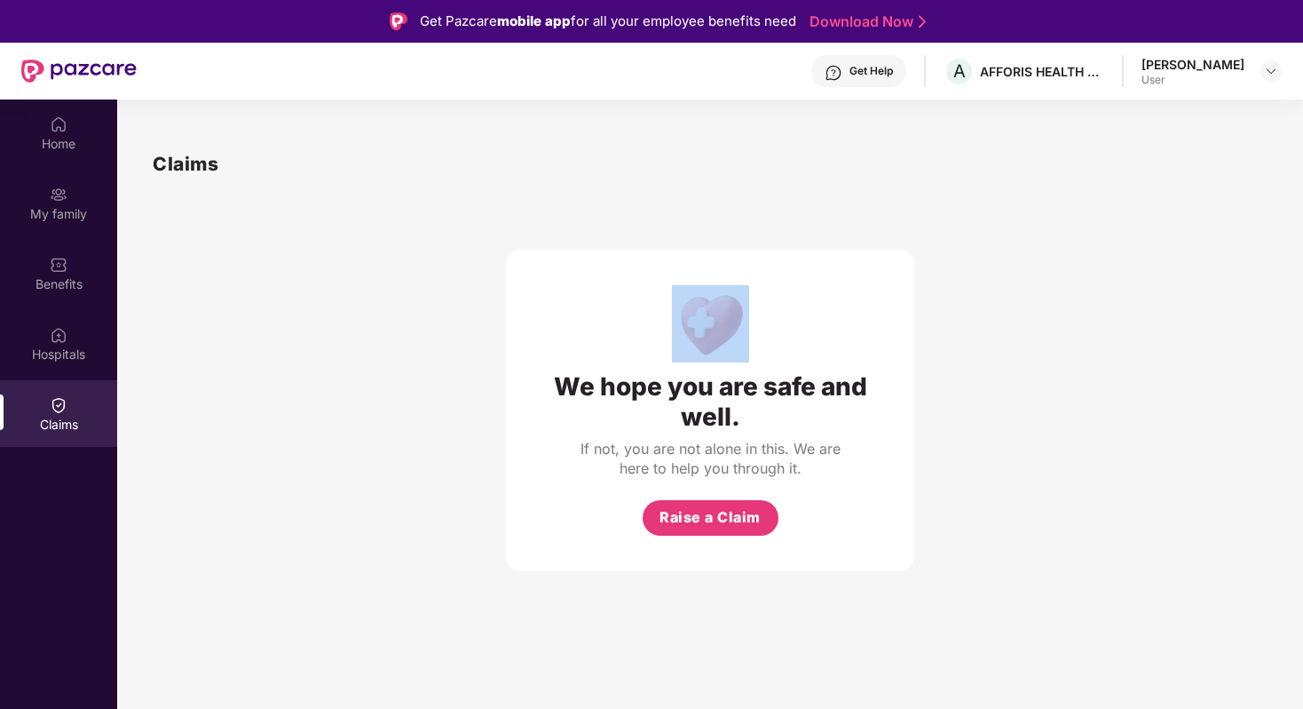
click at [1194, 151] on div "Claims" at bounding box center [710, 163] width 1115 height 29
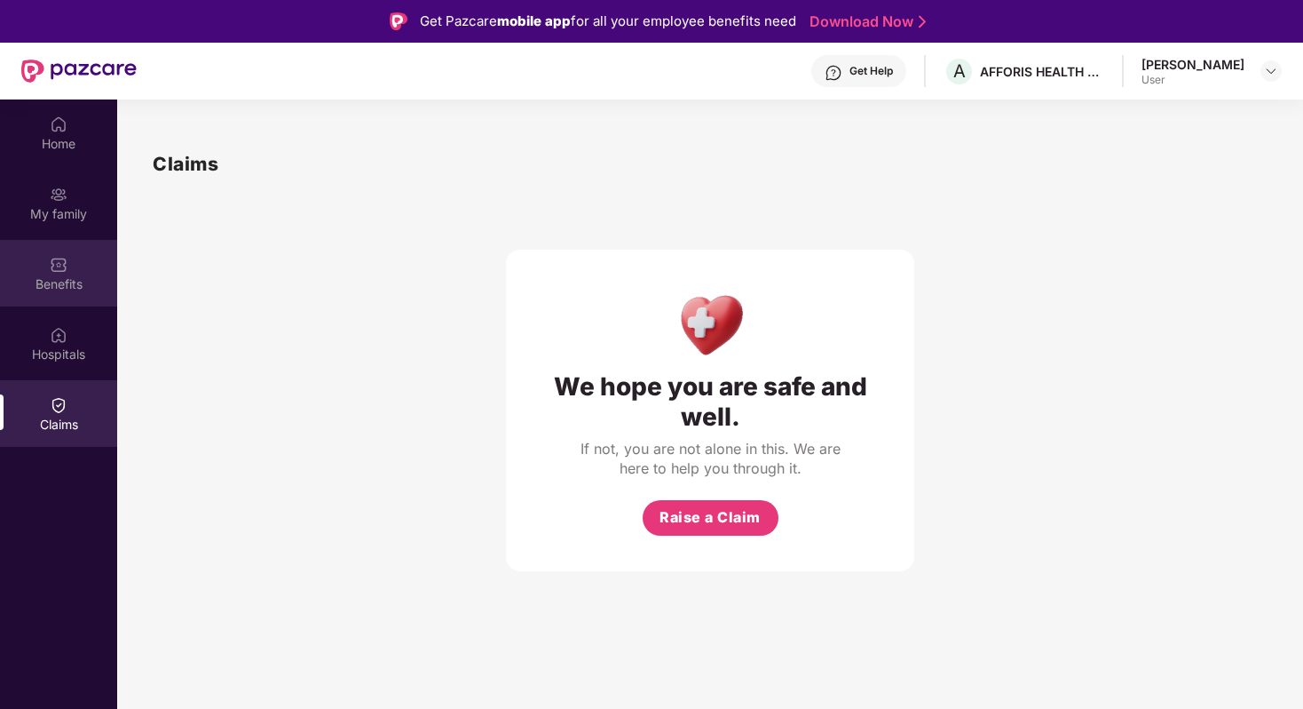
click at [50, 281] on div "Benefits" at bounding box center [58, 284] width 117 height 18
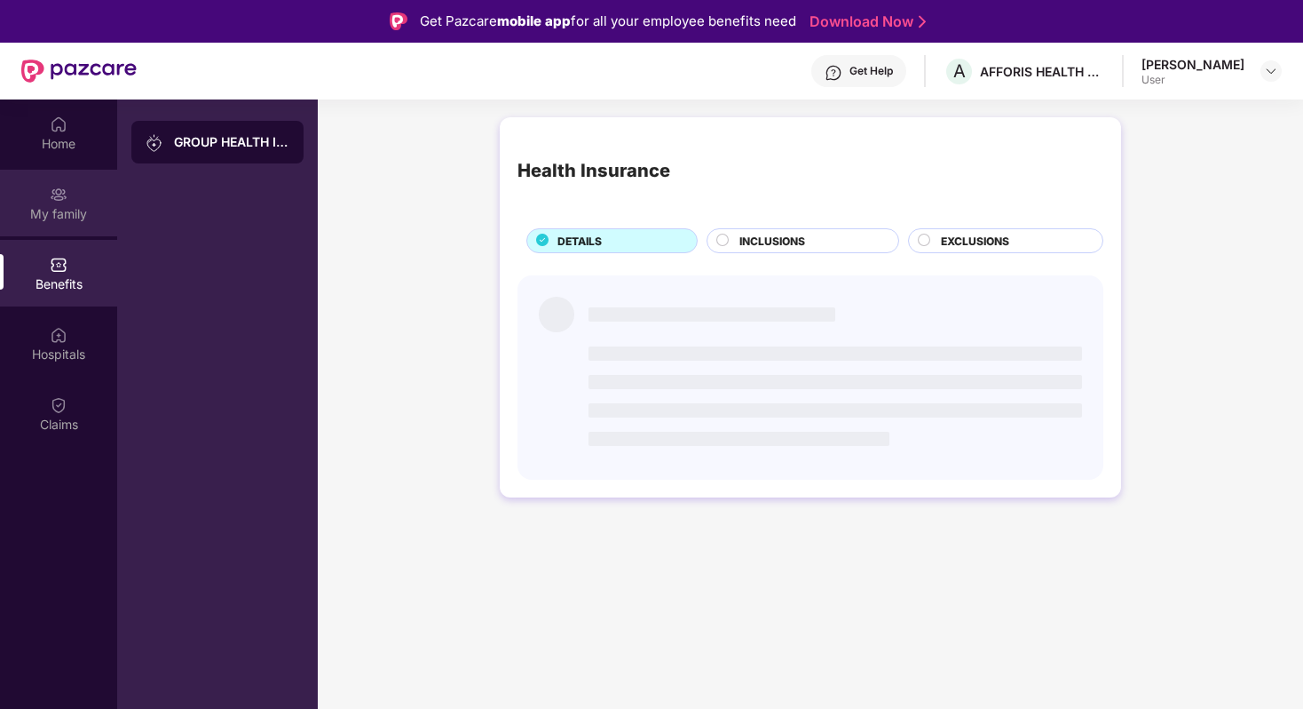
click at [62, 213] on div "My family" at bounding box center [58, 214] width 117 height 18
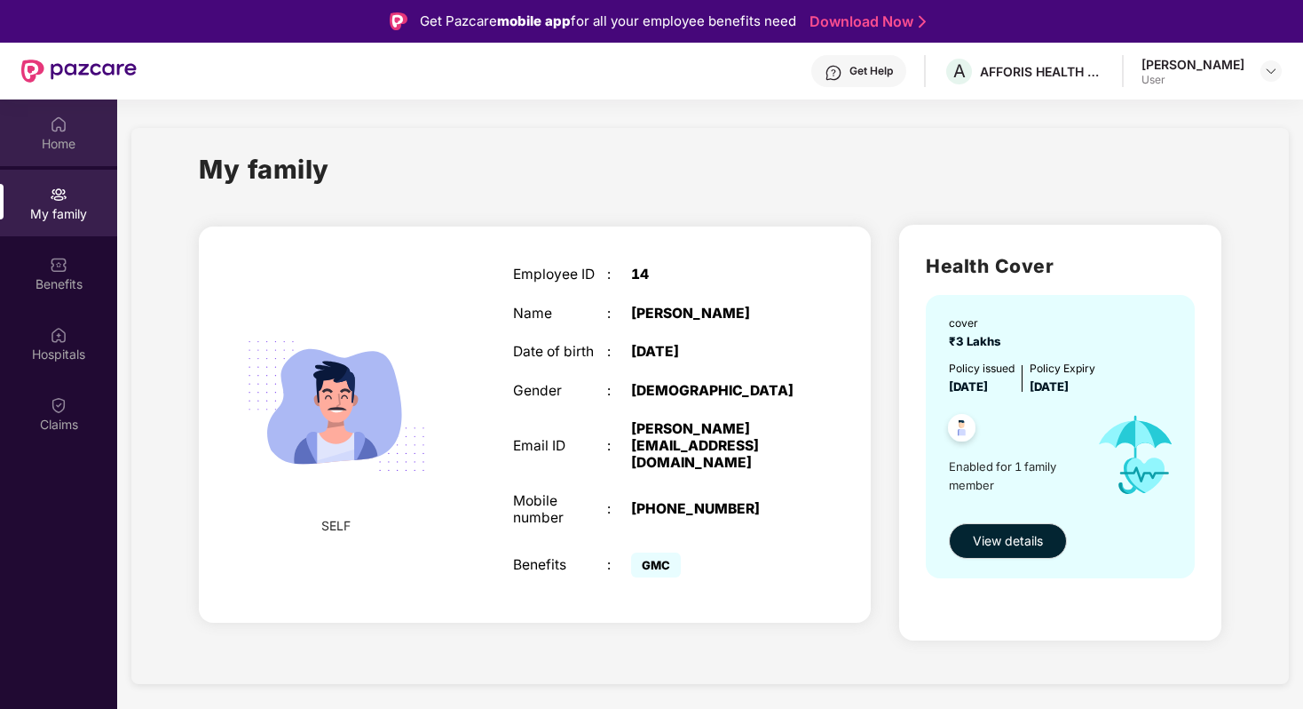
click at [83, 145] on div "Home" at bounding box center [58, 144] width 117 height 18
